Goal: Check status: Check status

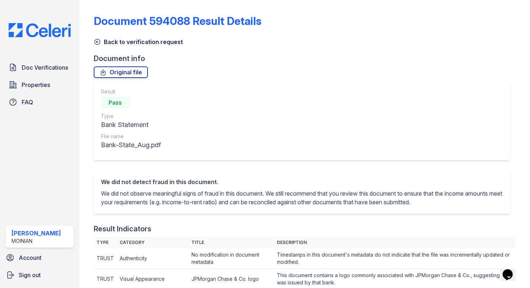
click at [95, 41] on icon at bounding box center [97, 41] width 7 height 7
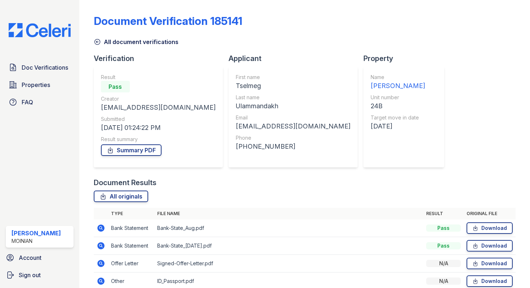
click at [95, 41] on icon at bounding box center [97, 41] width 7 height 7
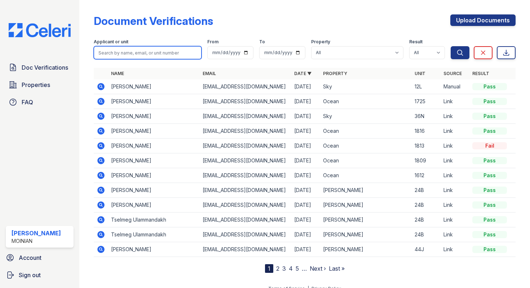
click at [165, 55] on input "search" at bounding box center [148, 52] width 108 height 13
click at [103, 117] on icon at bounding box center [100, 115] width 7 height 7
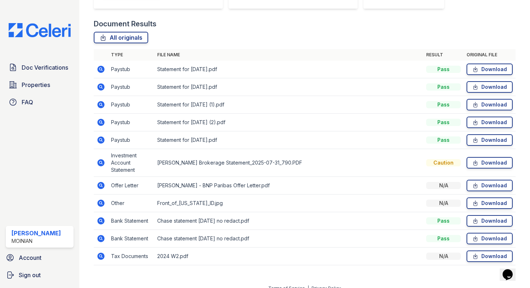
scroll to position [168, 0]
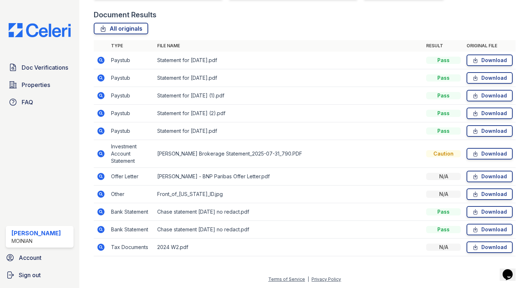
click at [102, 177] on icon at bounding box center [100, 176] width 7 height 7
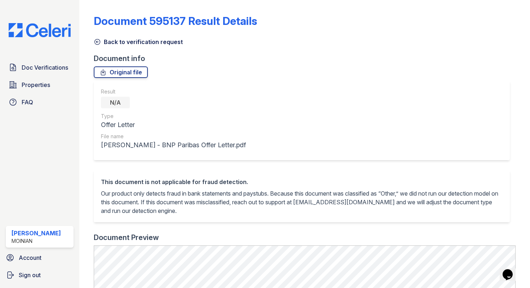
click at [98, 39] on icon at bounding box center [96, 41] width 5 height 5
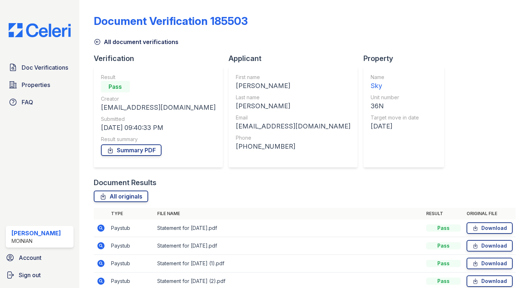
click at [95, 41] on icon at bounding box center [97, 41] width 7 height 7
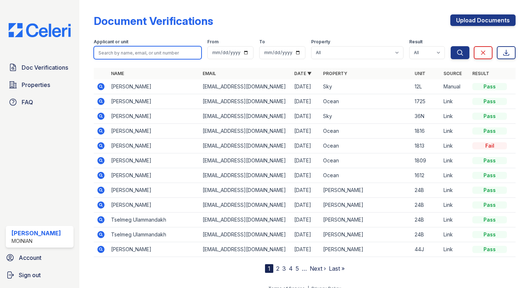
click at [151, 54] on input "search" at bounding box center [148, 52] width 108 height 13
type input "36n"
click at [450, 46] on button "Search" at bounding box center [459, 52] width 19 height 13
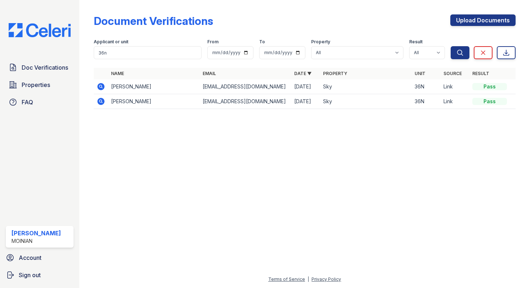
click at [101, 87] on icon at bounding box center [101, 86] width 9 height 9
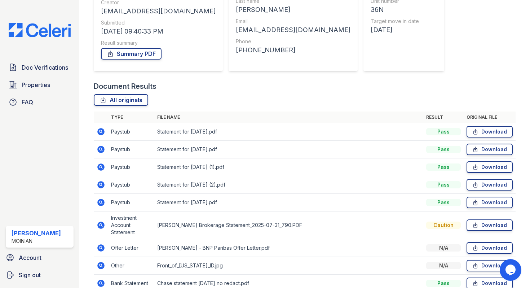
scroll to position [168, 0]
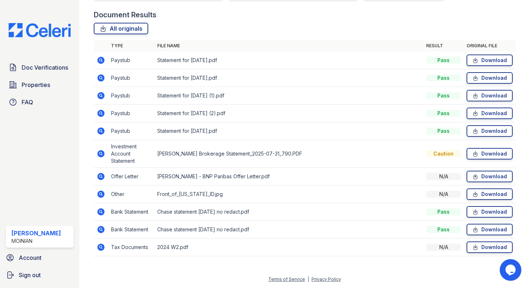
click at [102, 77] on icon at bounding box center [101, 77] width 9 height 9
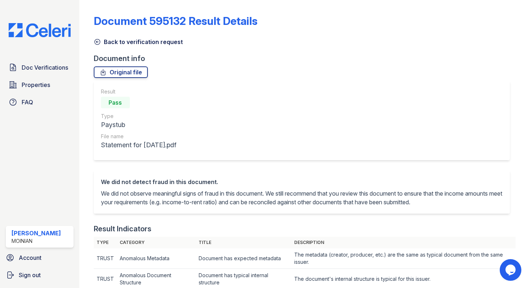
click at [97, 43] on icon at bounding box center [97, 41] width 7 height 7
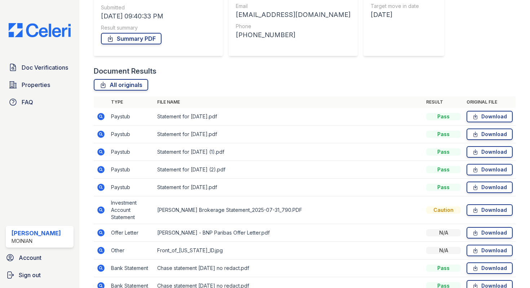
scroll to position [112, 0]
click at [102, 114] on icon at bounding box center [100, 115] width 7 height 7
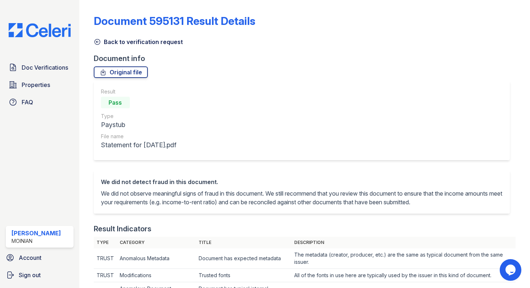
click at [100, 41] on icon at bounding box center [97, 41] width 7 height 7
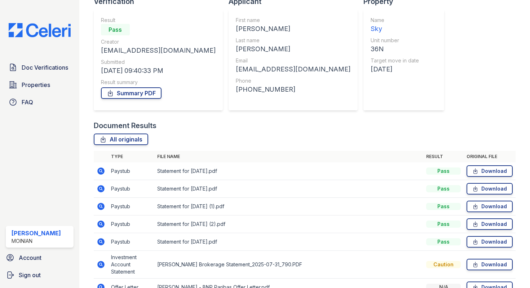
scroll to position [168, 0]
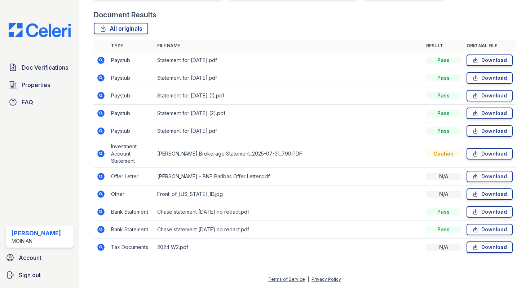
click at [101, 175] on icon at bounding box center [101, 176] width 9 height 9
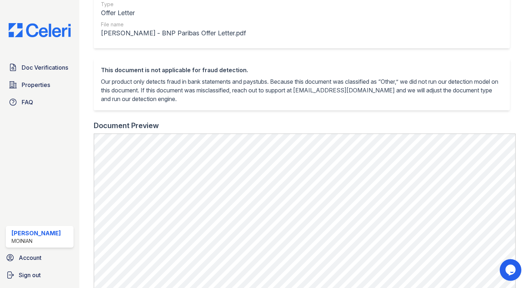
scroll to position [269, 0]
